Goal: Task Accomplishment & Management: Manage account settings

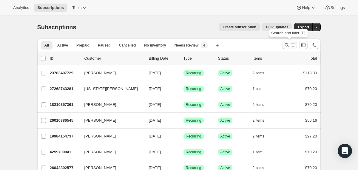
click at [288, 43] on icon "Search and filter results" at bounding box center [286, 45] width 6 height 6
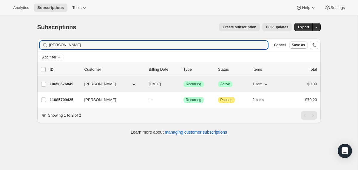
type input "cassie munoz"
click at [147, 84] on div "10658676849 Cassie Munoz 12/03/2025 Success Recurring Success Active 1 item $0.…" at bounding box center [183, 84] width 267 height 8
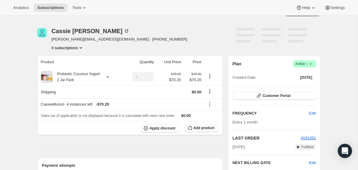
scroll to position [16, 0]
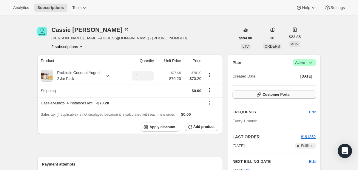
click at [242, 95] on button "Customer Portal" at bounding box center [273, 94] width 83 height 8
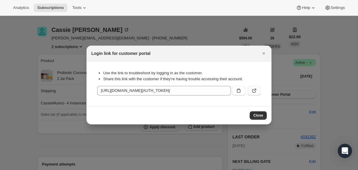
click at [253, 93] on icon ":rce:" at bounding box center [254, 91] width 6 height 6
click at [169, 142] on div at bounding box center [179, 85] width 358 height 170
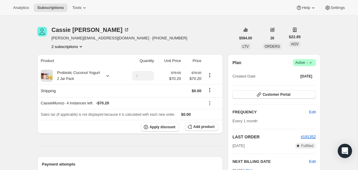
scroll to position [0, 0]
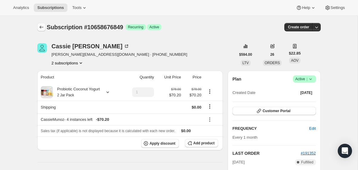
click at [40, 25] on icon "Subscriptions" at bounding box center [41, 27] width 6 height 6
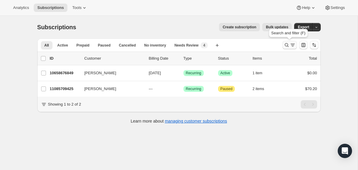
click at [286, 47] on icon "Search and filter results" at bounding box center [286, 45] width 6 height 6
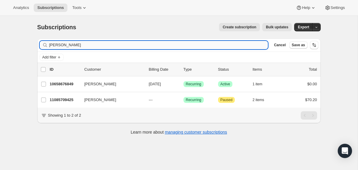
click at [201, 46] on input "cassie munoz" at bounding box center [158, 45] width 219 height 8
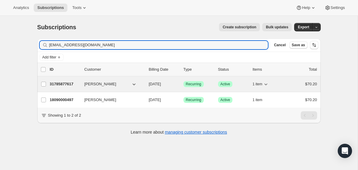
type input "lilimnts90@aol.com"
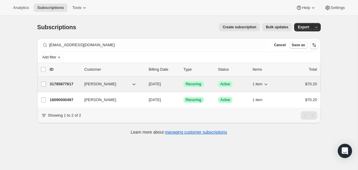
click at [145, 82] on div "31785877617 Lilian Montes 11/08/2025 Success Recurring Success Active 1 item $7…" at bounding box center [183, 84] width 267 height 8
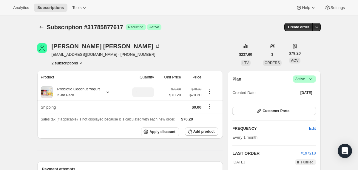
click at [314, 79] on span "Success Active |" at bounding box center [304, 78] width 23 height 7
click at [310, 99] on span "Cancel subscription" at bounding box center [302, 101] width 34 height 4
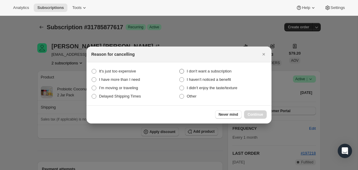
click at [210, 70] on span "I don't want a subscription" at bounding box center [209, 71] width 45 height 4
click at [179, 69] on subscription "I don't want a subscription" at bounding box center [179, 69] width 0 height 0
radio subscription "true"
click at [249, 111] on button "Continue" at bounding box center [255, 114] width 23 height 8
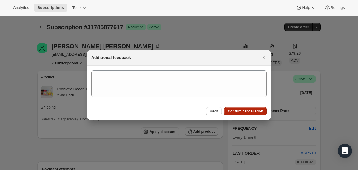
click at [249, 111] on span "Confirm cancellation" at bounding box center [244, 111] width 35 height 5
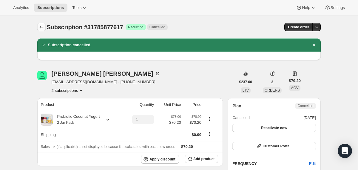
click at [41, 28] on icon "Subscriptions" at bounding box center [41, 27] width 6 height 6
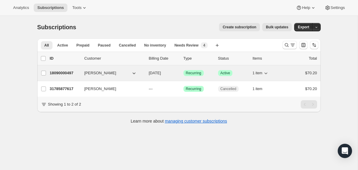
click at [148, 77] on div "18090000497 Lilian Montes 11/18/2025 Success Recurring Success Active 1 item $7…" at bounding box center [183, 73] width 267 height 8
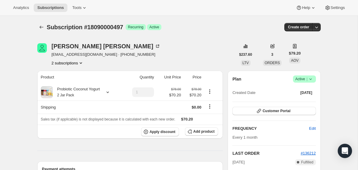
click at [313, 80] on span "Success Active |" at bounding box center [304, 78] width 23 height 7
click at [310, 102] on span "Cancel subscription" at bounding box center [302, 101] width 34 height 4
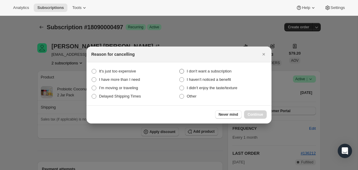
click at [232, 74] on label "I don't want a subscription" at bounding box center [223, 71] width 88 height 8
click at [179, 69] on subscription "I don't want a subscription" at bounding box center [179, 69] width 0 height 0
radio subscription "true"
click at [251, 115] on span "Continue" at bounding box center [254, 114] width 15 height 5
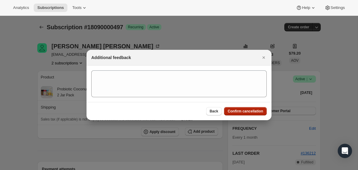
click at [251, 113] on span "Confirm cancellation" at bounding box center [244, 111] width 35 height 5
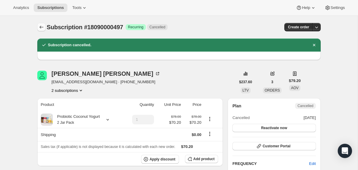
click at [43, 29] on icon "Subscriptions" at bounding box center [41, 27] width 6 height 6
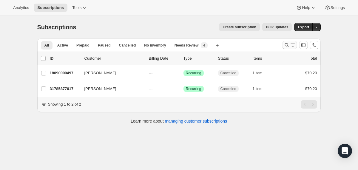
click at [285, 46] on icon "Search and filter results" at bounding box center [286, 45] width 6 height 6
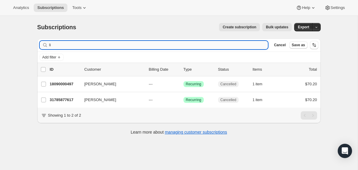
type input "l"
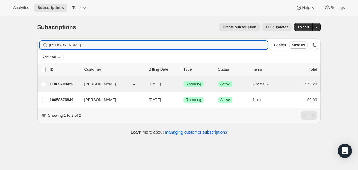
type input "cassie munoz"
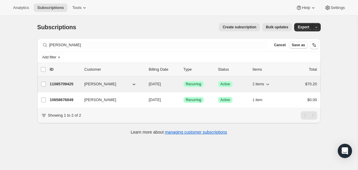
click at [149, 85] on span "10/31/2025" at bounding box center [155, 84] width 12 height 4
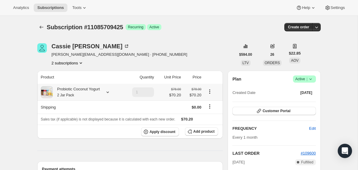
click at [111, 90] on icon at bounding box center [108, 92] width 6 height 6
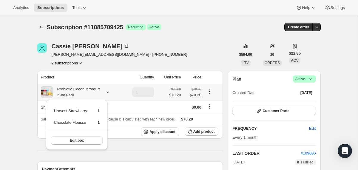
click at [111, 90] on icon at bounding box center [108, 92] width 6 height 6
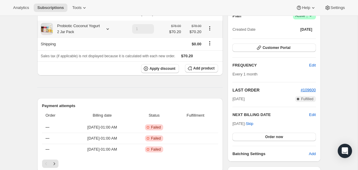
scroll to position [67, 0]
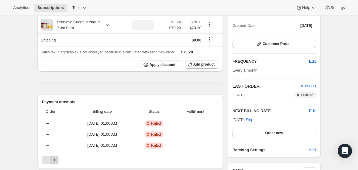
click at [52, 159] on icon "Next" at bounding box center [54, 160] width 6 height 6
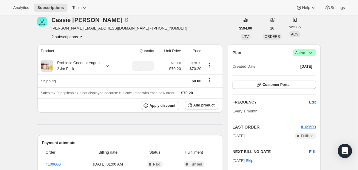
scroll to position [0, 0]
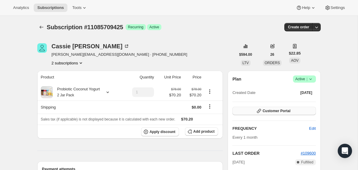
click at [266, 111] on span "Customer Portal" at bounding box center [276, 110] width 28 height 5
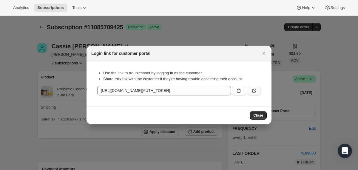
click at [251, 89] on icon ":r11c:" at bounding box center [254, 91] width 6 height 6
click at [20, 71] on div at bounding box center [179, 85] width 358 height 170
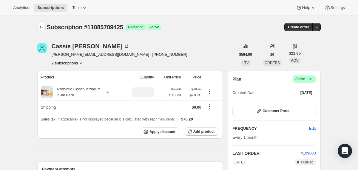
click at [39, 25] on icon "Subscriptions" at bounding box center [41, 27] width 6 height 6
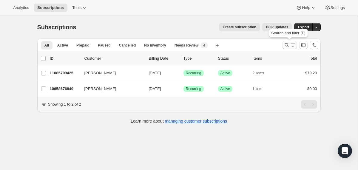
click at [286, 46] on icon "Search and filter results" at bounding box center [286, 45] width 6 height 6
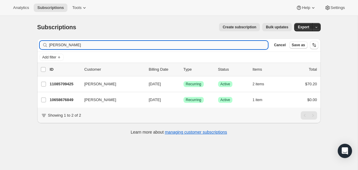
click at [234, 46] on input "cassie munoz" at bounding box center [158, 45] width 219 height 8
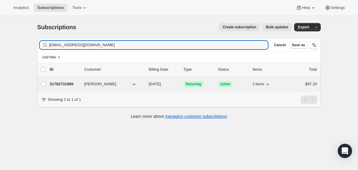
type input "scourtney@bealenet.com"
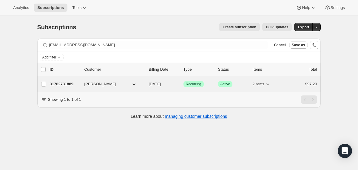
click at [145, 83] on div "31782731889 Samantha Courtney 11/08/2025 Success Recurring Success Active 2 ite…" at bounding box center [183, 84] width 267 height 8
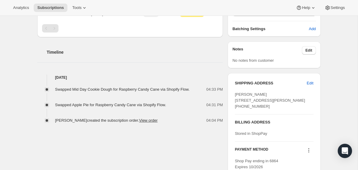
scroll to position [205, 0]
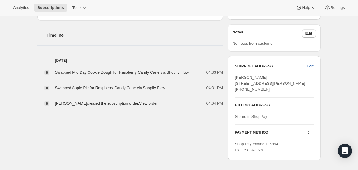
click at [315, 66] on button "Edit" at bounding box center [310, 66] width 14 height 10
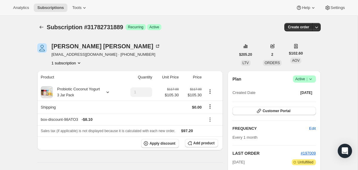
select select "VA"
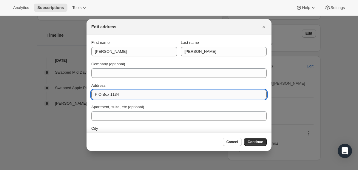
click at [176, 95] on input "P O Box 1134" at bounding box center [178, 95] width 175 height 10
paste input "2849 Mussel Swamp Road Dunnsville, VA 2245"
click at [181, 94] on input "2849 Mussel Swamp Road Dunnsville, VA 22454" at bounding box center [178, 95] width 175 height 10
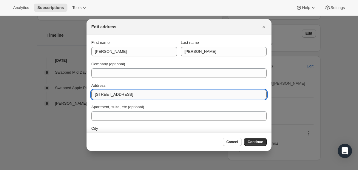
click at [181, 94] on input "2849 Mussel Swamp Road Dunnsville, VA 22454" at bounding box center [178, 95] width 175 height 10
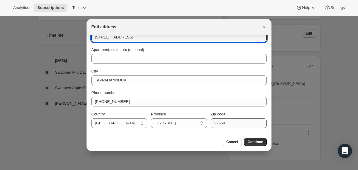
type input "2849 Mussel Swamp Road Dunnsville, VA 22454"
click at [225, 124] on input "22560" at bounding box center [238, 123] width 56 height 10
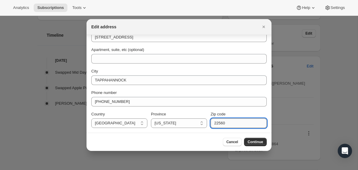
click at [225, 124] on input "22560" at bounding box center [238, 123] width 56 height 10
paste input "454"
type input "22454"
click at [155, 37] on input "2849 Mussel Swamp Road Dunnsville, VA 22454" at bounding box center [178, 37] width 175 height 10
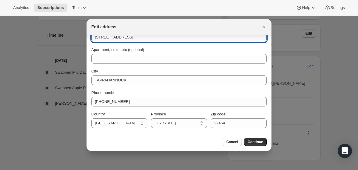
click at [155, 37] on input "2849 Mussel Swamp Road Dunnsville, VA 22454" at bounding box center [178, 37] width 175 height 10
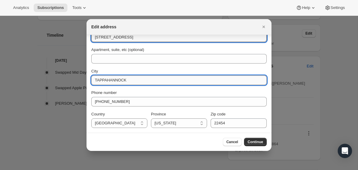
click at [126, 82] on input "TAPPAHANNOCK" at bounding box center [178, 80] width 175 height 10
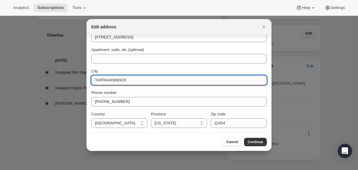
click at [126, 82] on input "TAPPAHANNOCK" at bounding box center [178, 80] width 175 height 10
paste input "Dunnsville"
type input "Dunnsville"
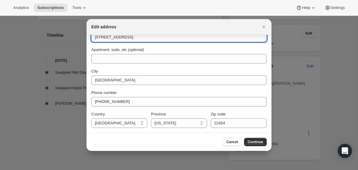
drag, startPoint x: 185, startPoint y: 38, endPoint x: 144, endPoint y: 38, distance: 41.1
click at [144, 38] on input "2849 Mussel Swamp Road Dunnsville, VA 22454" at bounding box center [178, 37] width 175 height 10
type input "2849 Mussel Swamp Road"
click at [252, 141] on span "Continue" at bounding box center [254, 141] width 15 height 5
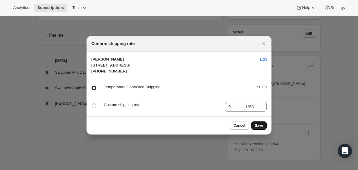
scroll to position [0, 0]
click at [258, 128] on span "Save" at bounding box center [259, 125] width 8 height 5
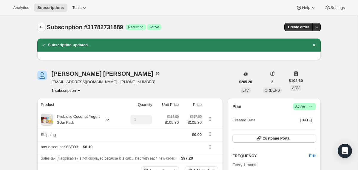
click at [39, 28] on icon "Subscriptions" at bounding box center [41, 27] width 6 height 6
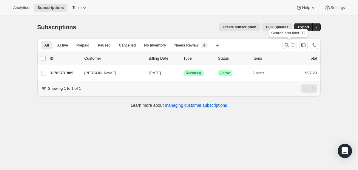
click at [285, 46] on icon "Search and filter results" at bounding box center [286, 45] width 6 height 6
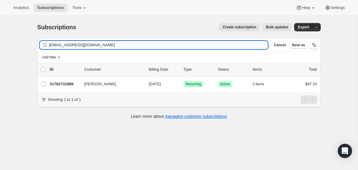
click at [234, 47] on input "scourtney@bealenet.com" at bounding box center [158, 45] width 219 height 8
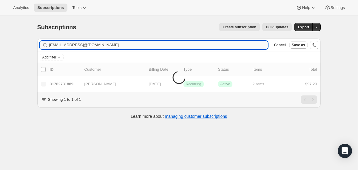
click at [234, 47] on input "scourtney@bealenet.comkmacall16@gmail.com" at bounding box center [158, 45] width 219 height 8
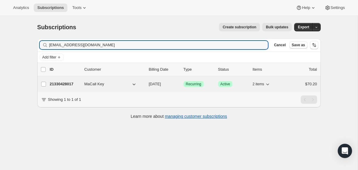
type input "kmacall16@gmail.com"
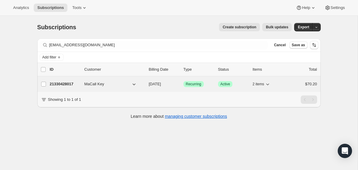
click at [149, 84] on span "11/11/2025" at bounding box center [155, 84] width 12 height 4
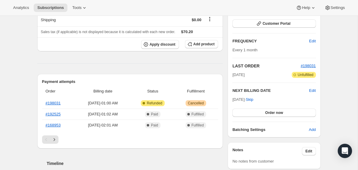
scroll to position [49, 0]
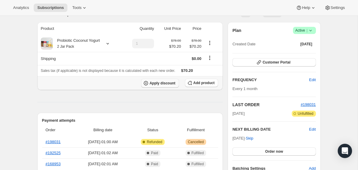
click at [160, 84] on span "Apply discount" at bounding box center [162, 83] width 26 height 5
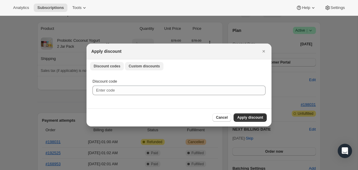
click at [131, 68] on span "Custom discounts" at bounding box center [143, 66] width 31 height 5
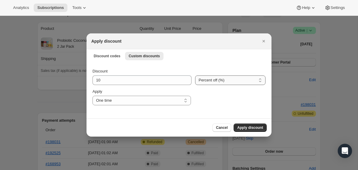
click at [196, 80] on select "Percent off (%) Amount off ($)" at bounding box center [230, 80] width 70 height 10
select select "fixed"
click at [195, 75] on select "Percent off (%) Amount off ($)" at bounding box center [230, 80] width 70 height 10
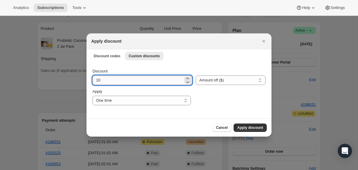
click at [159, 82] on input "10" at bounding box center [137, 80] width 91 height 10
type input "35.1"
click at [260, 129] on span "Apply discount" at bounding box center [250, 127] width 26 height 5
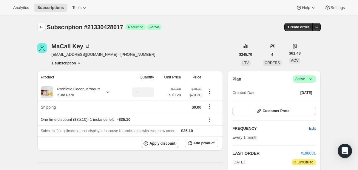
click at [40, 28] on icon "Subscriptions" at bounding box center [41, 27] width 4 height 3
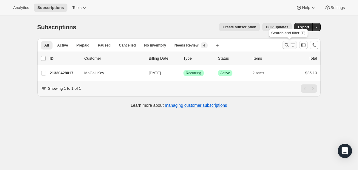
click at [284, 44] on icon "Search and filter results" at bounding box center [286, 45] width 6 height 6
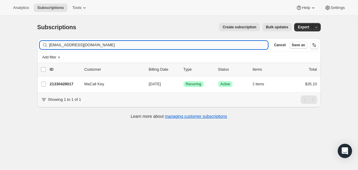
click at [186, 44] on input "kmacall16@gmail.com" at bounding box center [158, 45] width 219 height 8
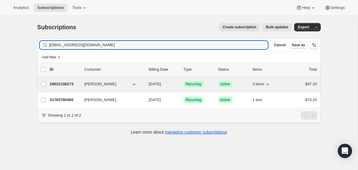
type input "tylergrn@hotmail.com"
click at [149, 83] on span "10/19/2025" at bounding box center [155, 84] width 12 height 4
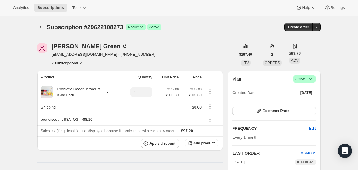
click at [312, 78] on icon at bounding box center [310, 79] width 6 height 6
click at [301, 106] on div "Pause subscription Cancel subscription" at bounding box center [301, 95] width 41 height 23
click at [300, 101] on span "Cancel subscription" at bounding box center [302, 101] width 34 height 4
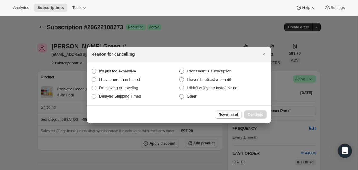
click at [228, 70] on span "I don't want a subscription" at bounding box center [209, 71] width 45 height 4
click at [179, 69] on subscription "I don't want a subscription" at bounding box center [179, 69] width 0 height 0
radio subscription "true"
click at [257, 114] on span "Continue" at bounding box center [254, 114] width 15 height 5
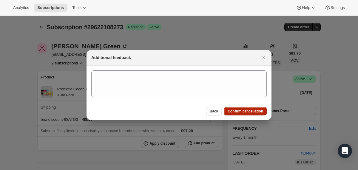
click at [257, 114] on button "Confirm cancellation" at bounding box center [245, 111] width 43 height 8
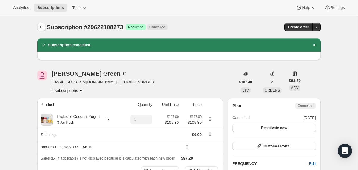
click at [42, 25] on icon "Subscriptions" at bounding box center [41, 27] width 6 height 6
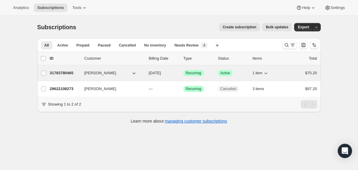
click at [140, 72] on div "Tyler Green" at bounding box center [114, 73] width 60 height 6
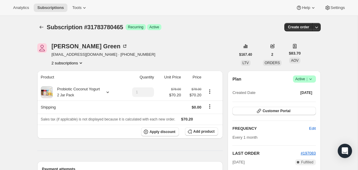
click at [311, 78] on icon at bounding box center [310, 79] width 6 height 6
click at [308, 98] on span "Cancel subscription" at bounding box center [302, 101] width 34 height 6
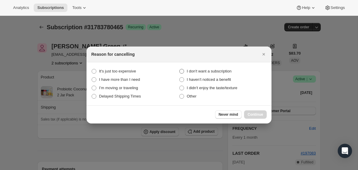
click at [225, 70] on span "I don't want a subscription" at bounding box center [209, 71] width 45 height 4
click at [179, 69] on subscription "I don't want a subscription" at bounding box center [179, 69] width 0 height 0
radio subscription "true"
click at [251, 114] on span "Continue" at bounding box center [254, 114] width 15 height 5
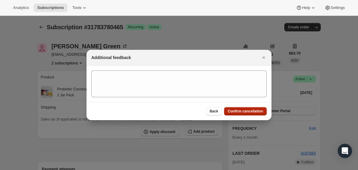
click at [251, 114] on button "Confirm cancellation" at bounding box center [245, 111] width 43 height 8
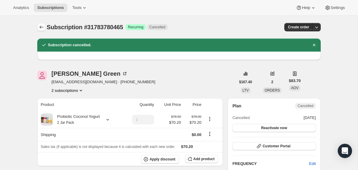
click at [43, 27] on icon "Subscriptions" at bounding box center [41, 27] width 6 height 6
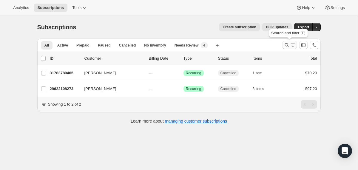
click at [287, 44] on icon "Search and filter results" at bounding box center [286, 45] width 6 height 6
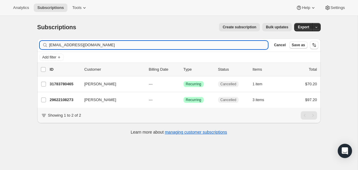
click at [193, 47] on input "tylergrn@hotmail.com" at bounding box center [158, 45] width 219 height 8
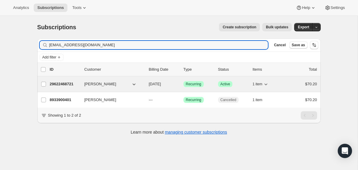
type input "meg.knudtsen@gmail.com"
click at [146, 85] on div "29622468721 Meg Knudtsen 12/19/2025 Success Recurring Success Active 1 item $70…" at bounding box center [183, 84] width 267 height 8
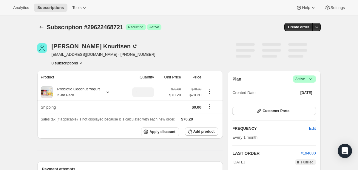
click at [309, 79] on icon at bounding box center [310, 78] width 2 height 1
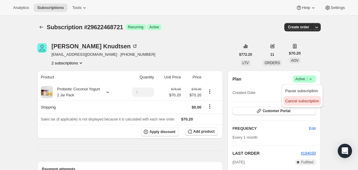
click at [303, 101] on span "Cancel subscription" at bounding box center [302, 101] width 34 height 4
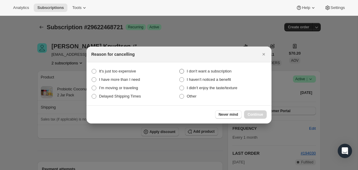
click at [231, 72] on span "I don't want a subscription" at bounding box center [209, 71] width 45 height 4
click at [179, 69] on subscription "I don't want a subscription" at bounding box center [179, 69] width 0 height 0
radio subscription "true"
click at [254, 113] on span "Continue" at bounding box center [254, 114] width 15 height 5
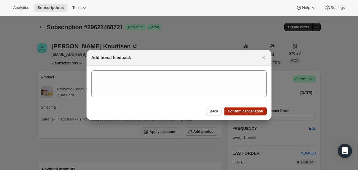
click at [254, 113] on span "Confirm cancellation" at bounding box center [244, 111] width 35 height 5
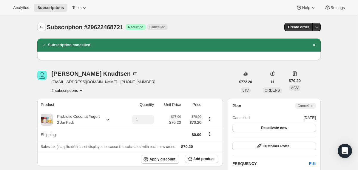
click at [40, 25] on icon "Subscriptions" at bounding box center [41, 27] width 6 height 6
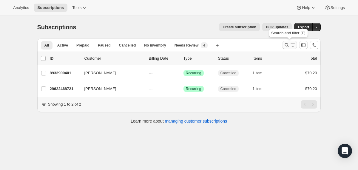
click at [286, 45] on icon "Search and filter results" at bounding box center [286, 45] width 6 height 6
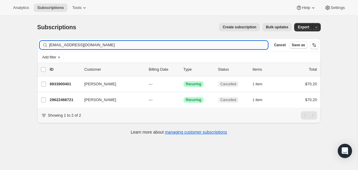
click at [220, 45] on input "meg.knudtsen@gmail.com" at bounding box center [158, 45] width 219 height 8
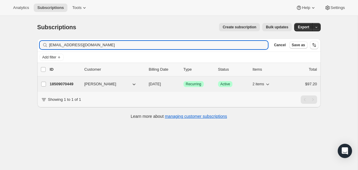
type input "msteach09@gmail.com"
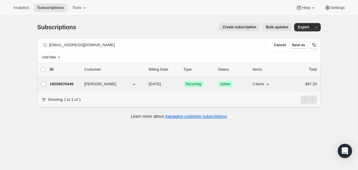
click at [145, 82] on div "18509070449 Steph Cowart 11/07/2025 Success Recurring Success Active 2 items $9…" at bounding box center [183, 84] width 267 height 8
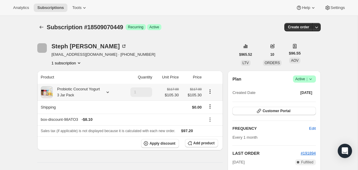
click at [109, 92] on icon at bounding box center [108, 92] width 6 height 6
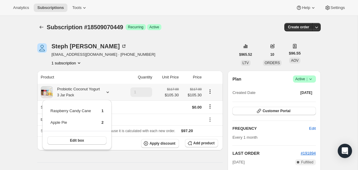
click at [109, 92] on icon at bounding box center [108, 92] width 6 height 6
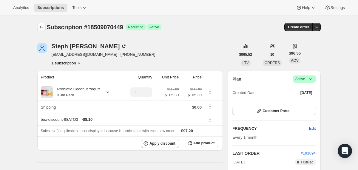
click at [42, 28] on icon "Subscriptions" at bounding box center [41, 27] width 6 height 6
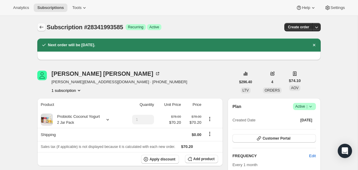
click at [44, 26] on icon "Subscriptions" at bounding box center [41, 27] width 6 height 6
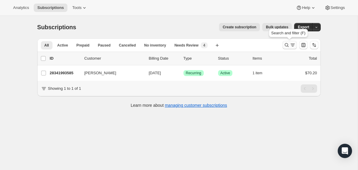
click at [286, 46] on icon "Search and filter results" at bounding box center [286, 45] width 6 height 6
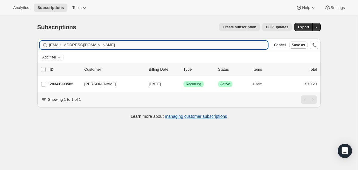
click at [243, 46] on input "briannaaviles@aol.com" at bounding box center [158, 45] width 219 height 8
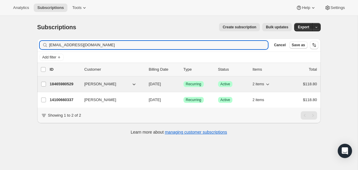
type input "wildfyre@gmail.com"
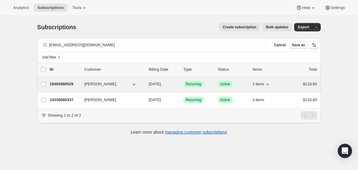
click at [146, 82] on div "18465980529 Bonnie Dodds 10/28/2025 Success Recurring Success Active 2 items $1…" at bounding box center [183, 84] width 267 height 8
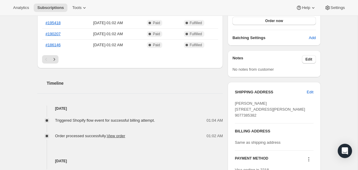
scroll to position [179, 0]
click at [307, 58] on span "Edit" at bounding box center [308, 59] width 7 height 5
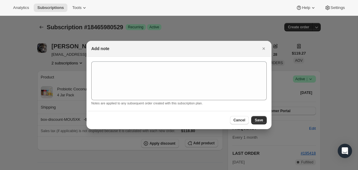
scroll to position [0, 0]
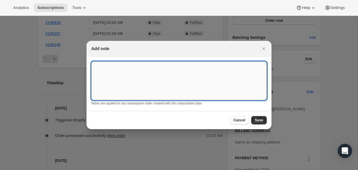
click at [168, 73] on textarea ":r1gc:" at bounding box center [178, 80] width 175 height 39
type textarea "O"
click at [117, 68] on textarea "** Only Ship on Monday / Tuesday **" at bounding box center [178, 80] width 175 height 39
type textarea "** Only Ship Orders on Monday / Tuesday **"
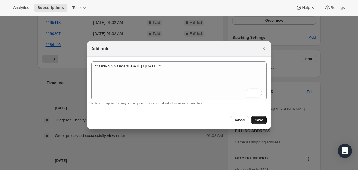
click at [258, 121] on span "Save" at bounding box center [259, 120] width 8 height 5
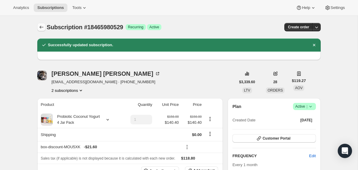
click at [42, 29] on icon "Subscriptions" at bounding box center [41, 27] width 6 height 6
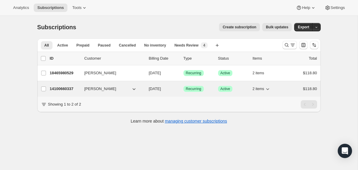
click at [146, 89] on div "14100660337 Bonnie Dodds 11/07/2025 Success Recurring Success Active 2 items $1…" at bounding box center [183, 89] width 267 height 8
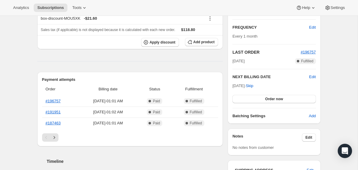
scroll to position [136, 0]
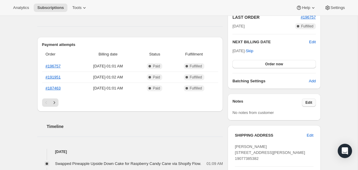
click at [308, 104] on span "Edit" at bounding box center [308, 102] width 7 height 5
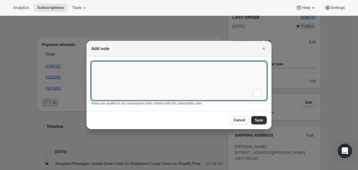
click at [163, 72] on textarea "To enrich screen reader interactions, please activate Accessibility in Grammarl…" at bounding box center [178, 80] width 175 height 39
type textarea "O"
type textarea "** Only Ship Orders on Monday / Tuesday **"
click at [263, 121] on button "Save" at bounding box center [258, 120] width 15 height 8
